Goal: Navigation & Orientation: Find specific page/section

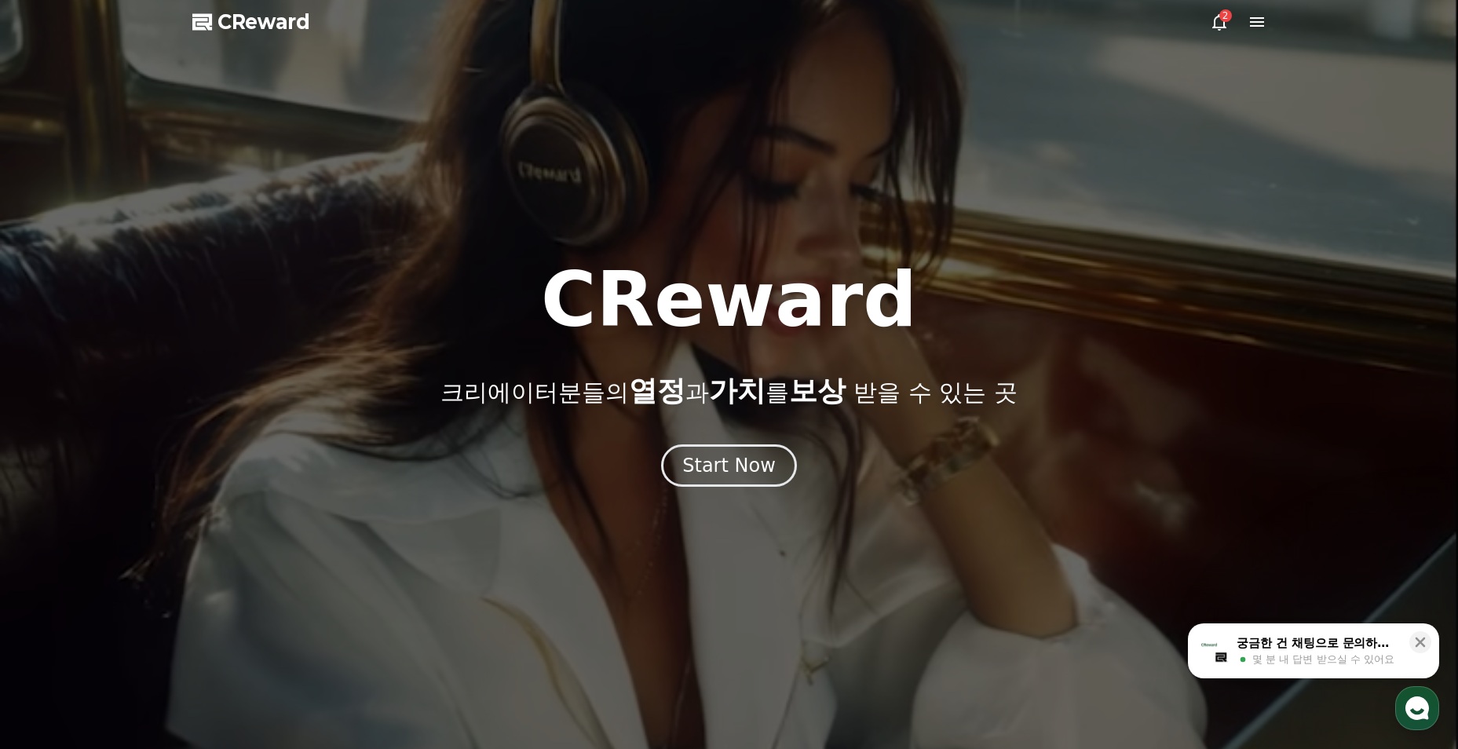
click at [1223, 11] on div "2" at bounding box center [1225, 15] width 13 height 13
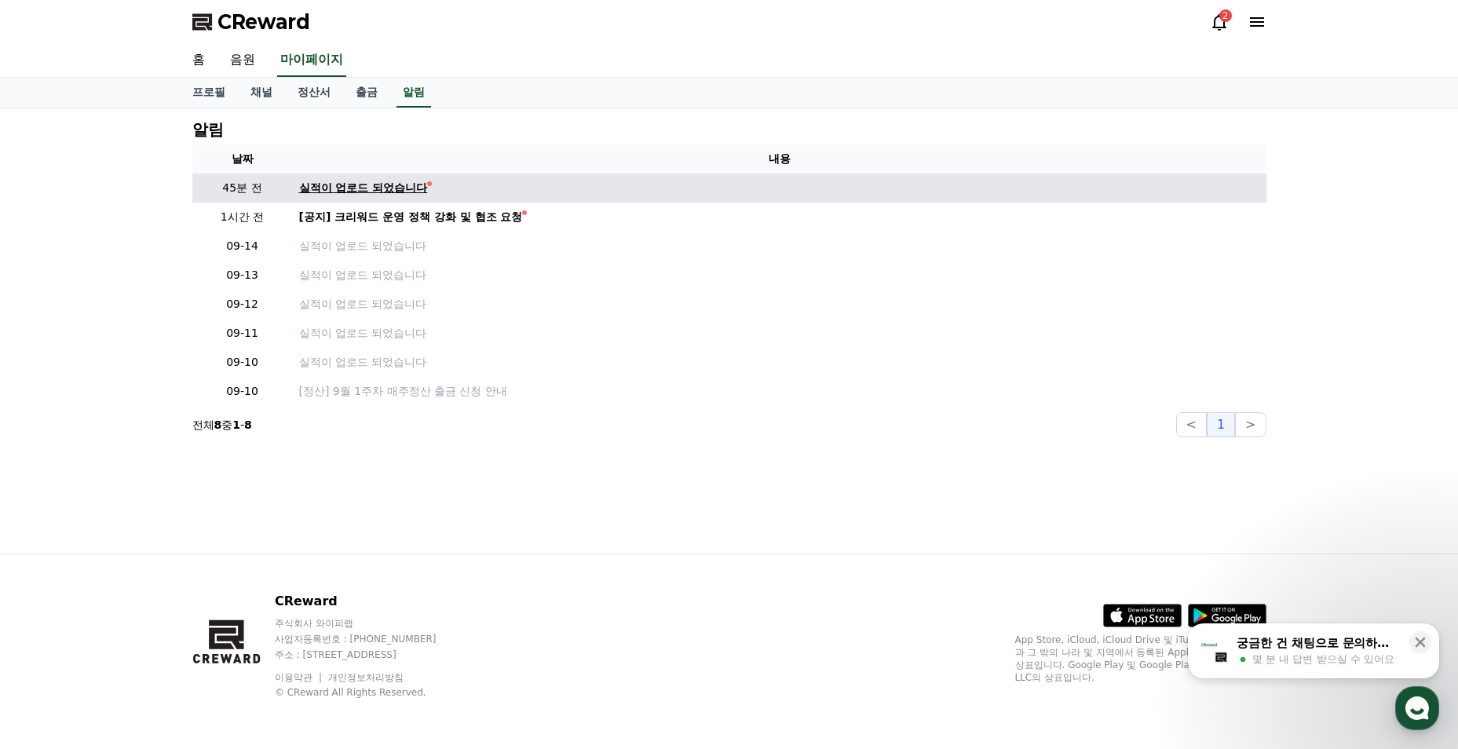
click at [383, 190] on div "실적이 업로드 되었습니다" at bounding box center [363, 188] width 129 height 16
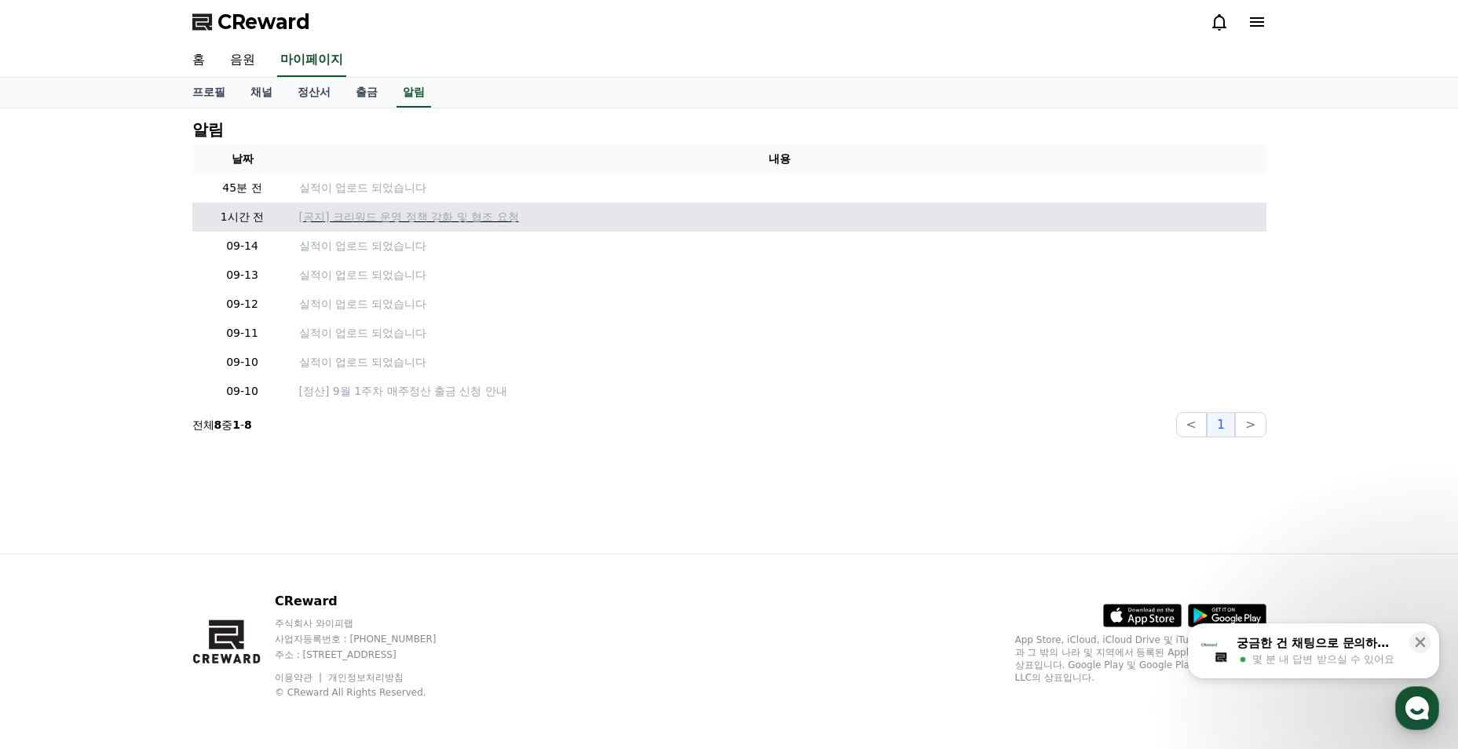
click at [412, 221] on p "[공지] 크리워드 운영 정책 강화 및 협조 요청" at bounding box center [779, 217] width 961 height 16
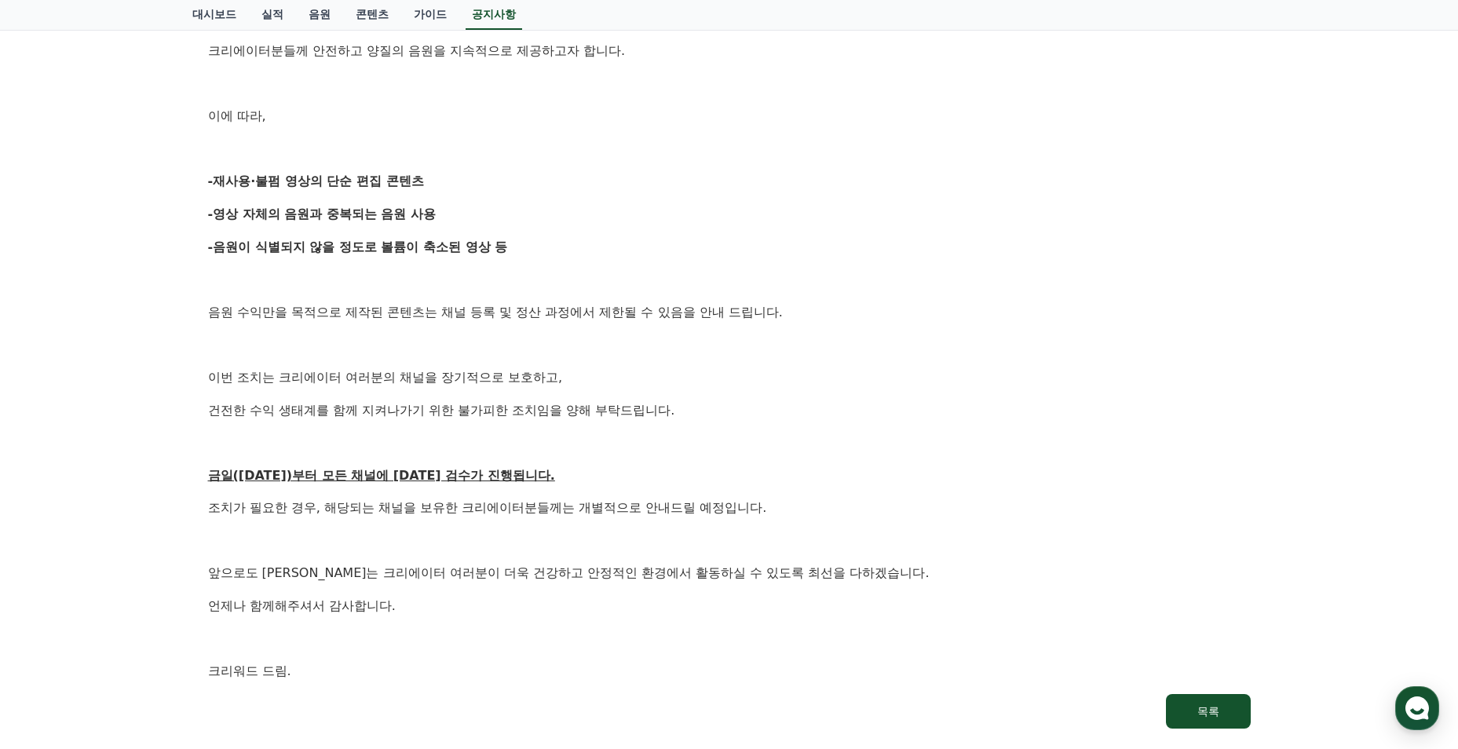
scroll to position [471, 0]
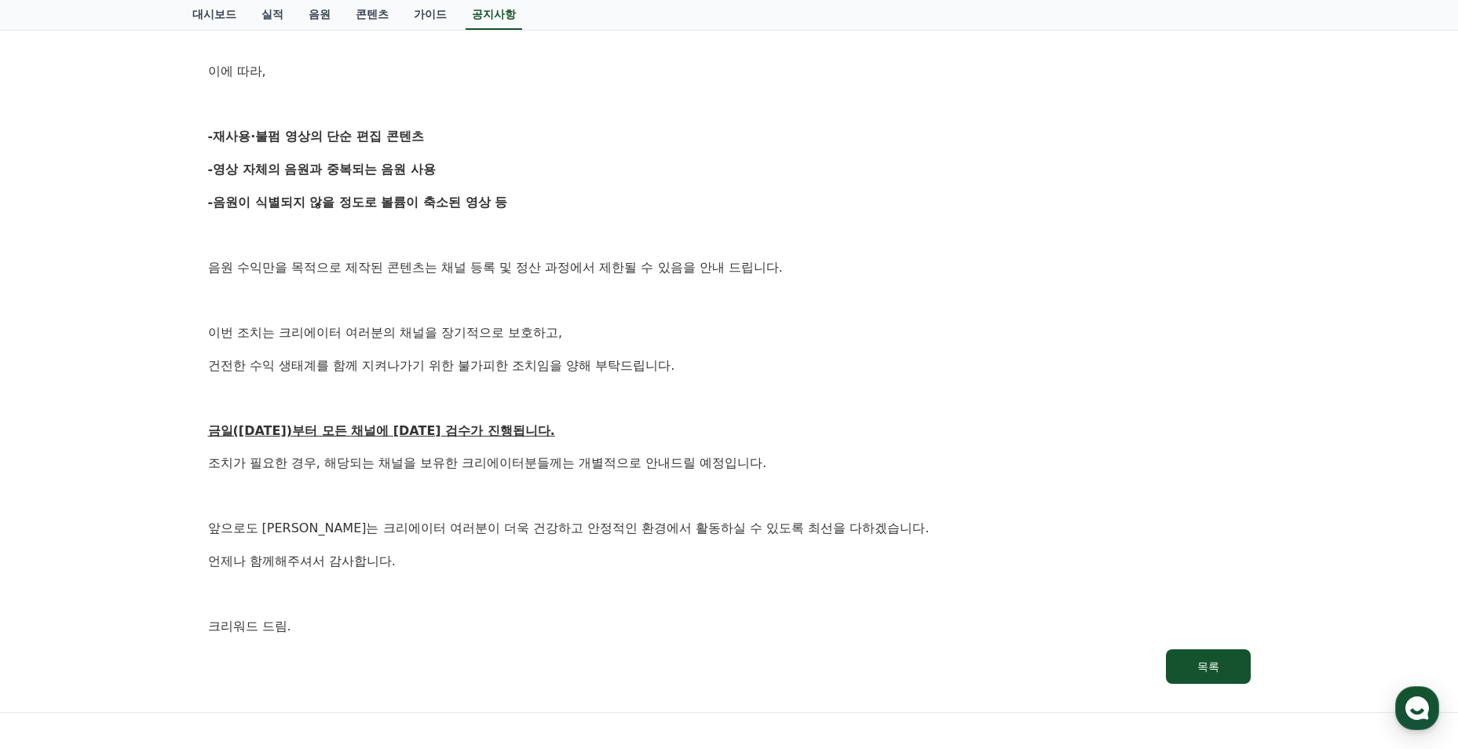
click at [717, 469] on p "조치가 필요한 경우, 해당되는 채널을 보유한 크리에이터분들께는 개별적으로 안내드릴 예정입니다." at bounding box center [729, 463] width 1043 height 20
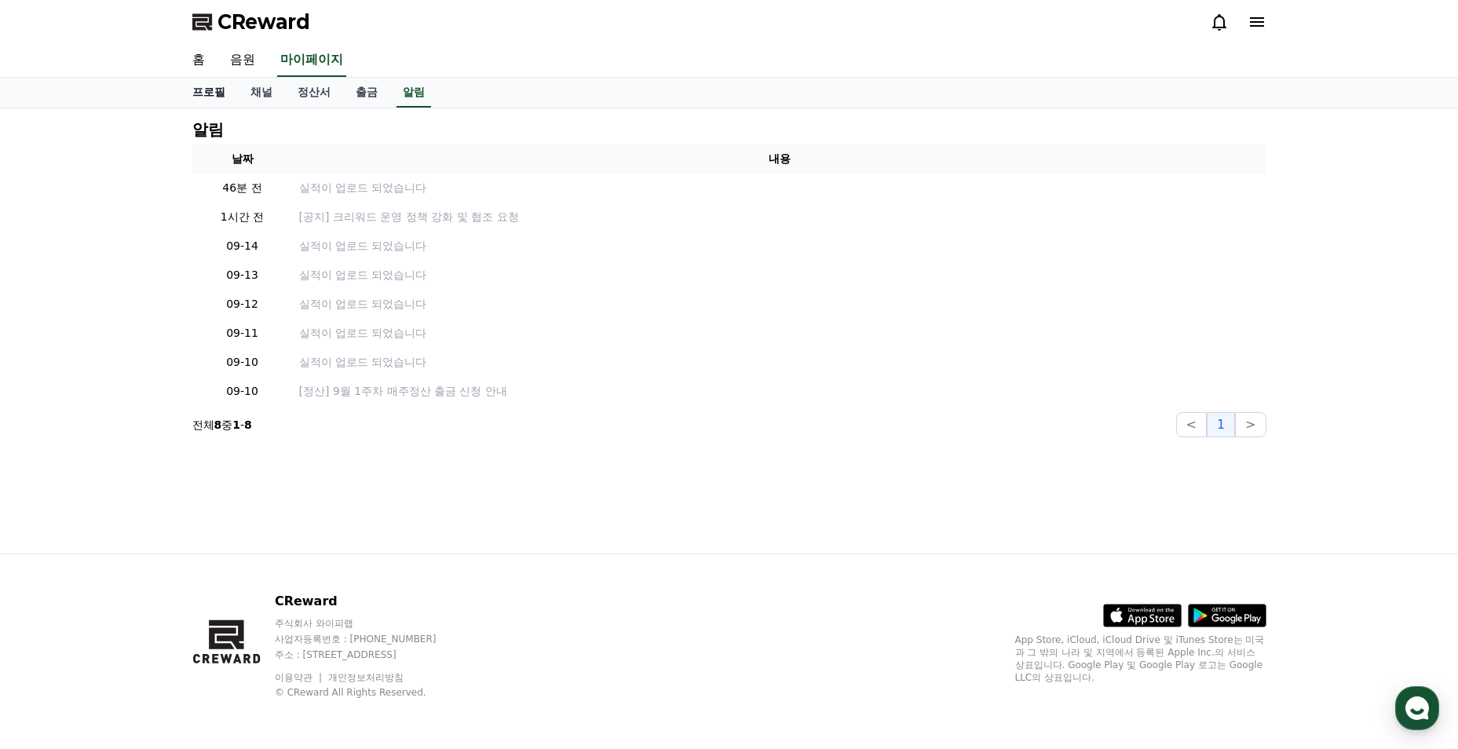
click at [198, 94] on link "프로필" at bounding box center [209, 93] width 58 height 30
select select "**********"
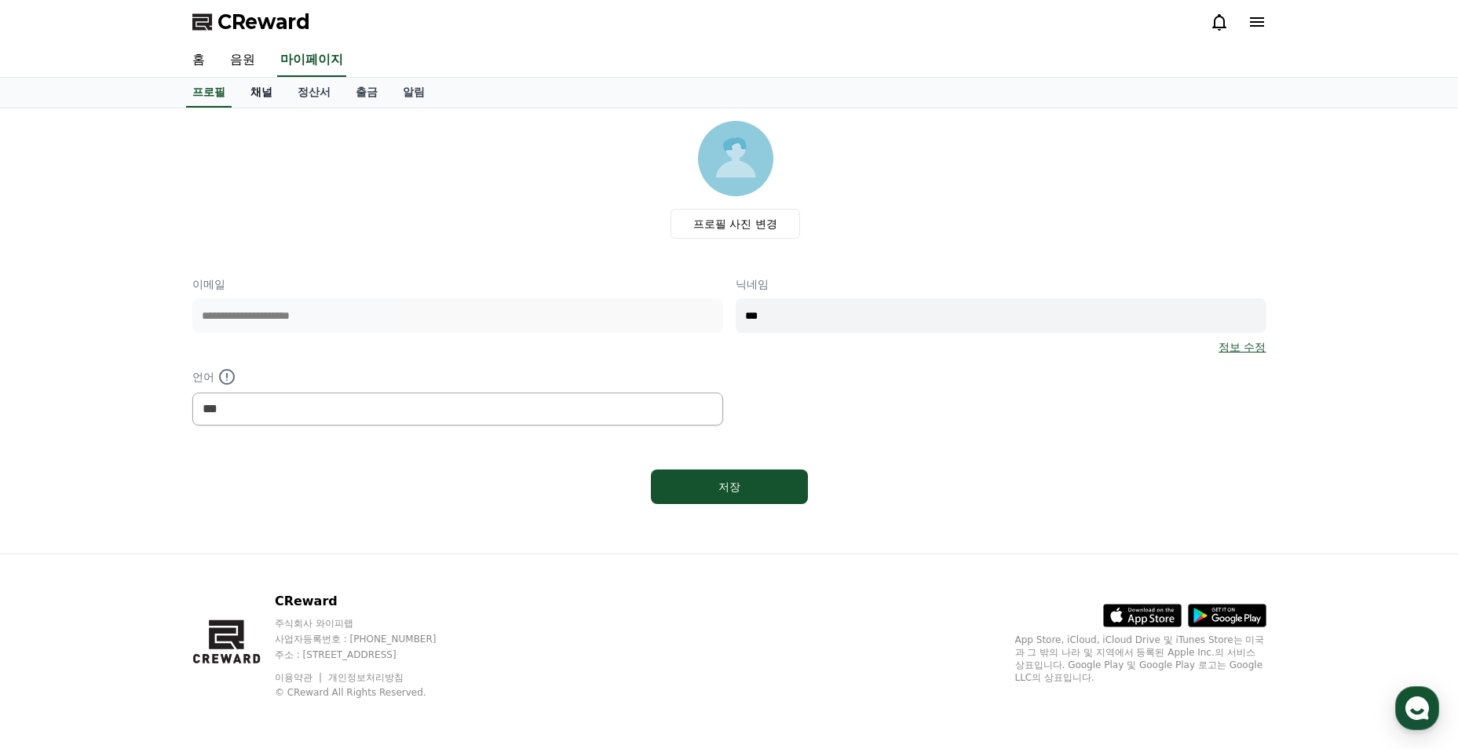
click at [279, 92] on link "채널" at bounding box center [261, 93] width 47 height 30
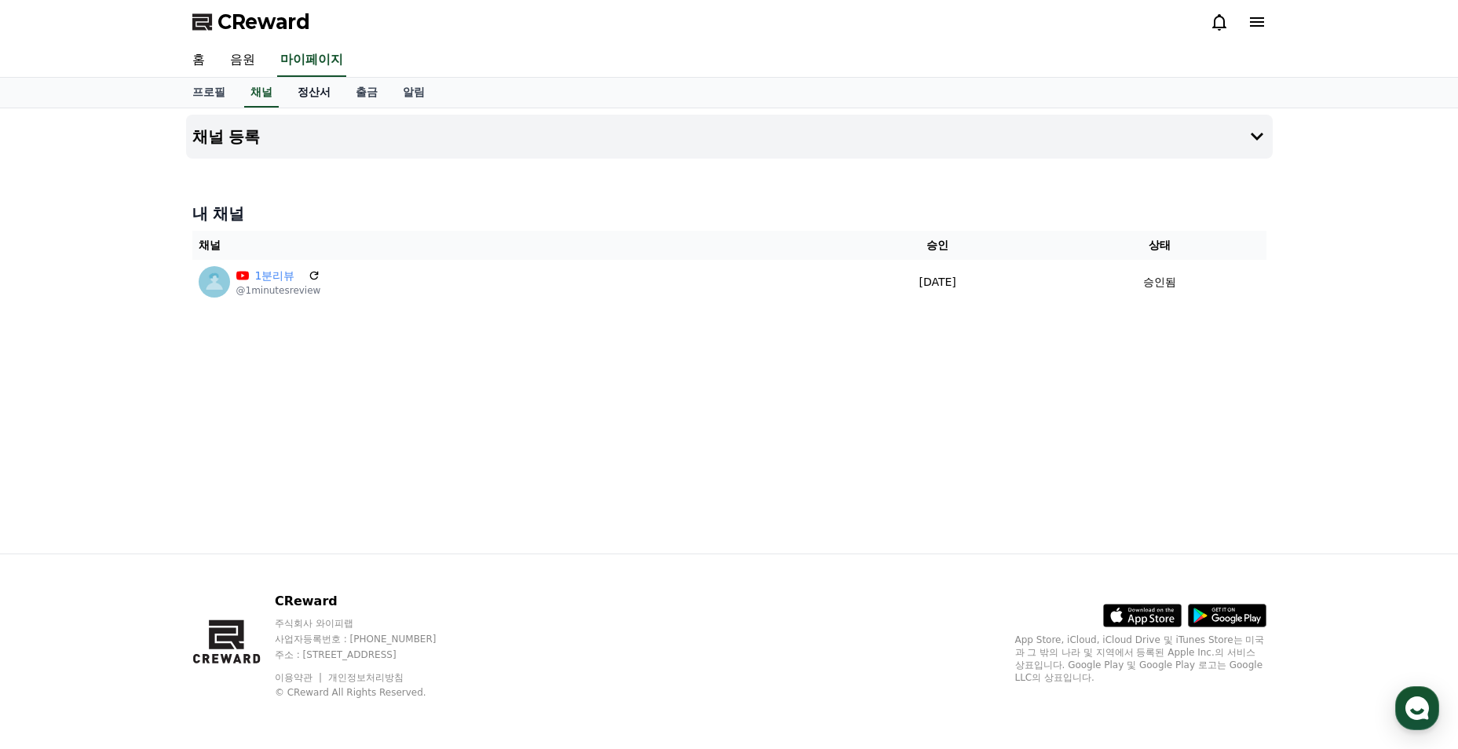
click at [301, 92] on link "정산서" at bounding box center [314, 93] width 58 height 30
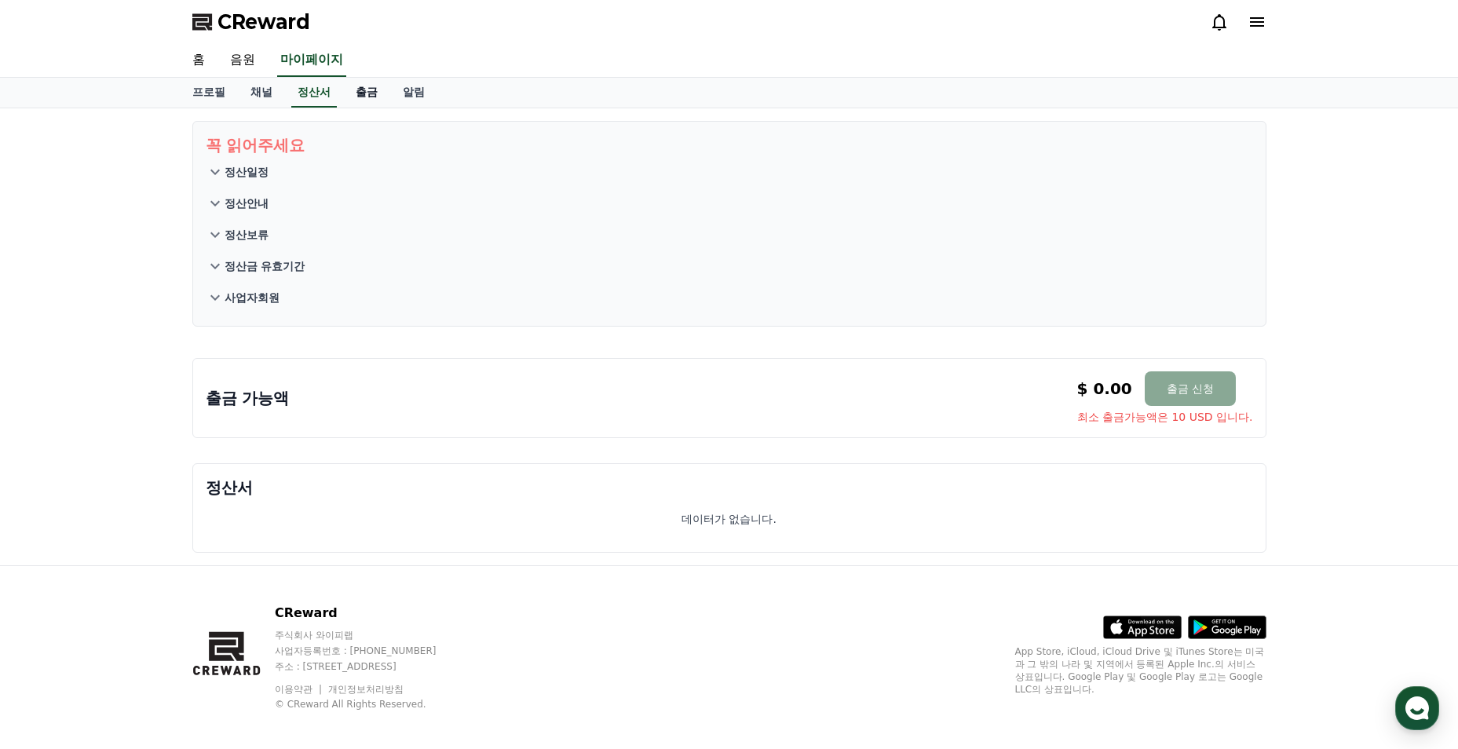
click at [371, 92] on link "출금" at bounding box center [366, 93] width 47 height 30
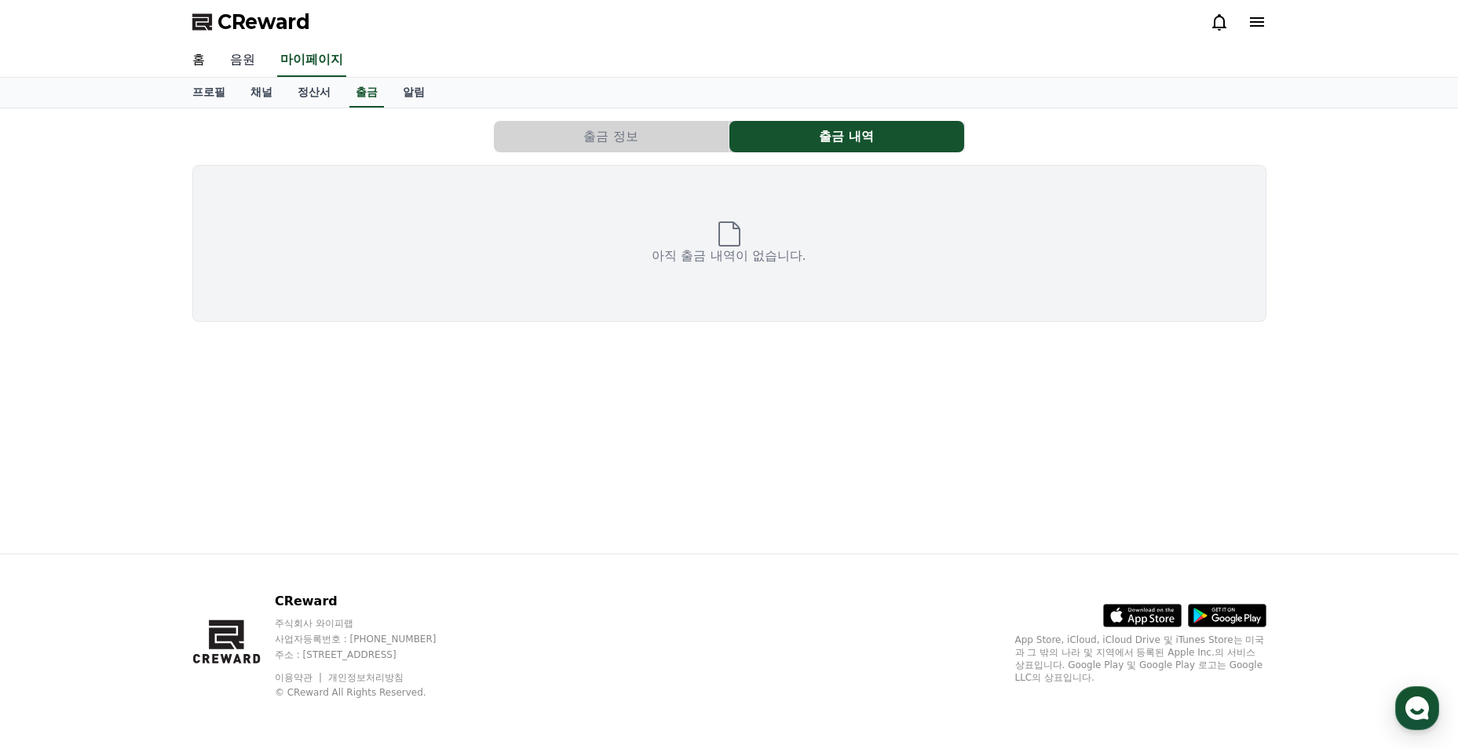
click at [239, 59] on link "음원" at bounding box center [243, 60] width 50 height 33
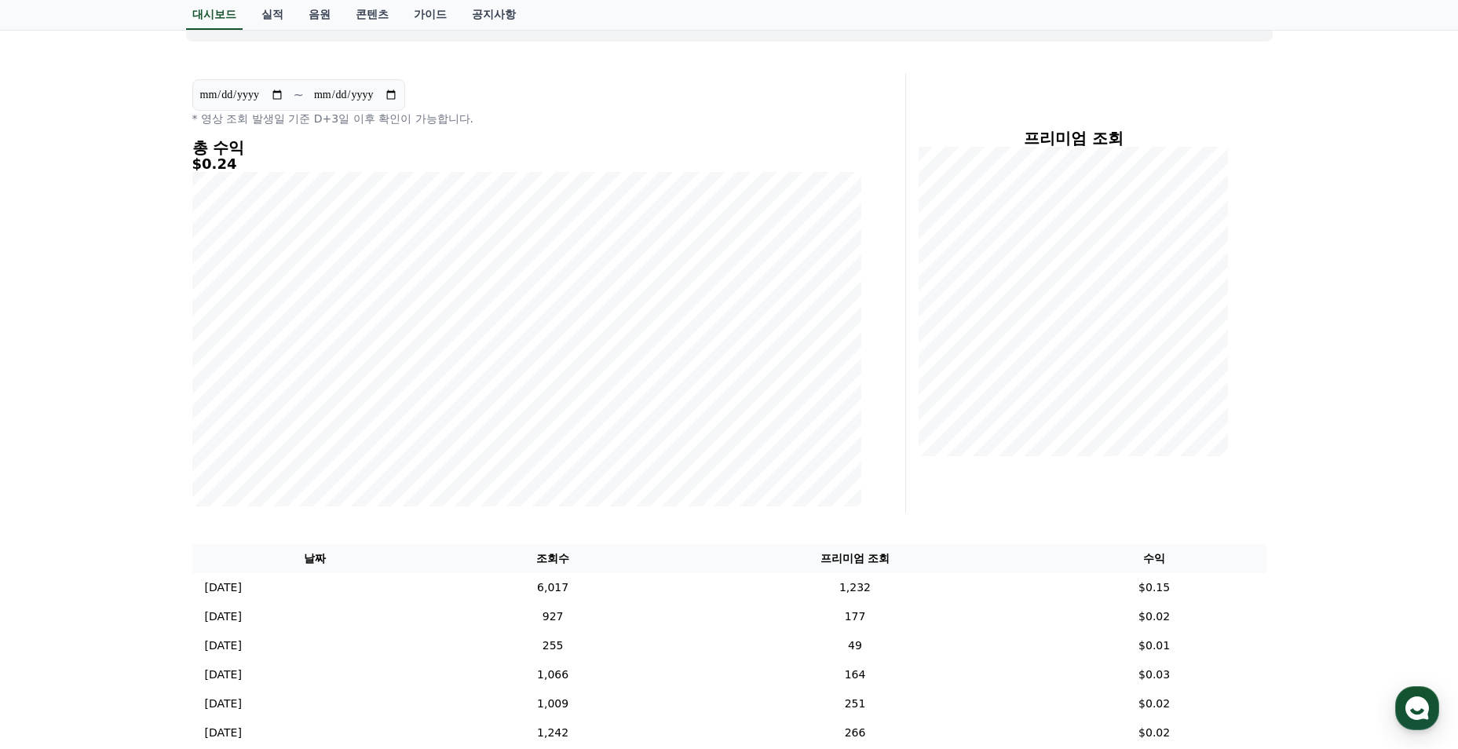
scroll to position [79, 0]
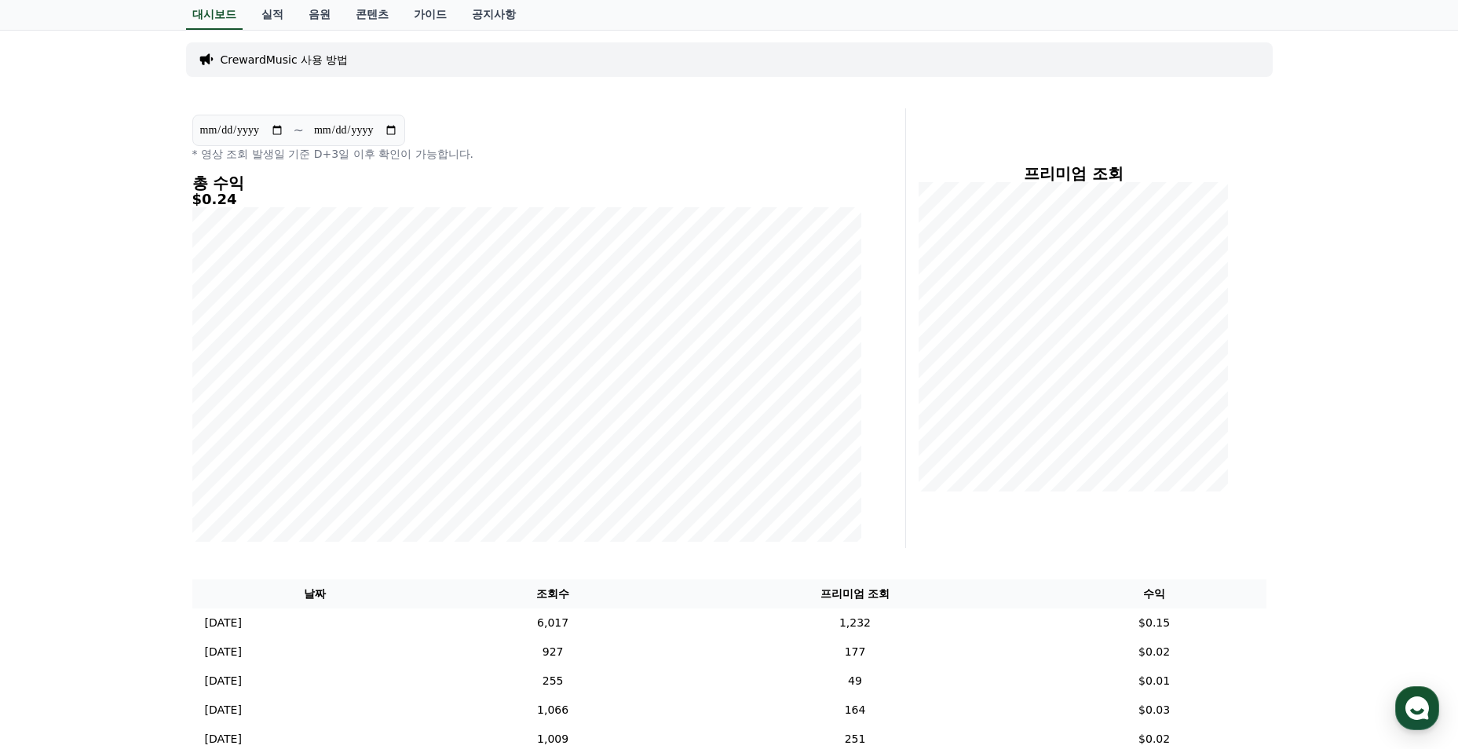
click at [1319, 532] on div "**********" at bounding box center [729, 413] width 1458 height 766
